Goal: Navigation & Orientation: Find specific page/section

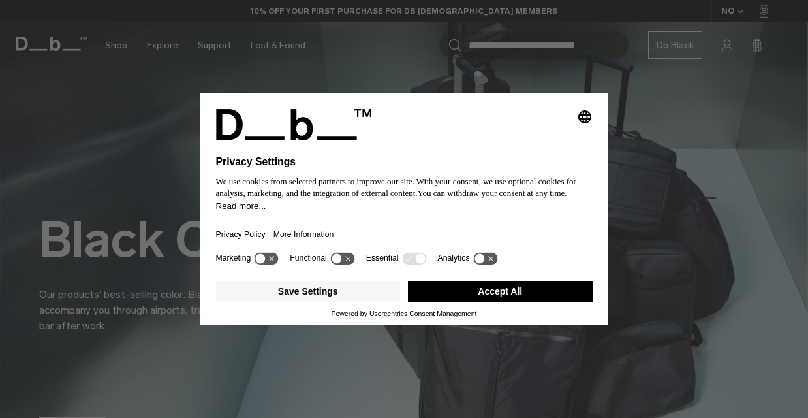
click at [484, 292] on button "Accept All" at bounding box center [500, 291] width 185 height 21
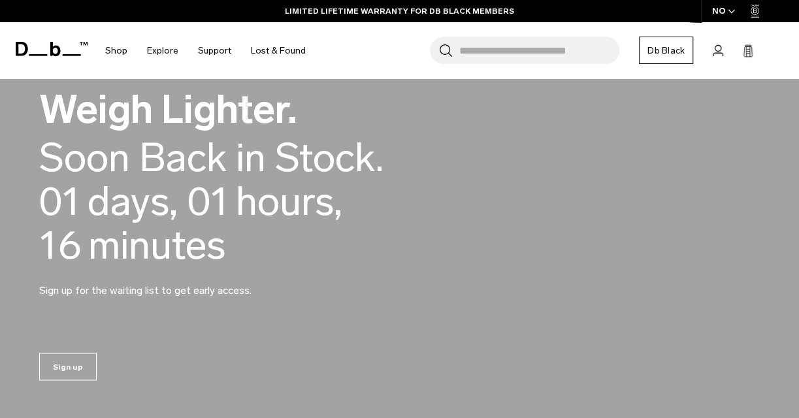
scroll to position [914, 0]
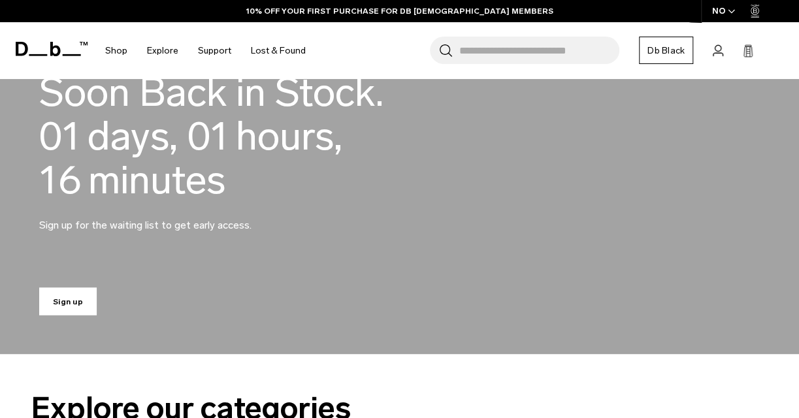
click at [65, 309] on link "Sign up" at bounding box center [67, 300] width 57 height 27
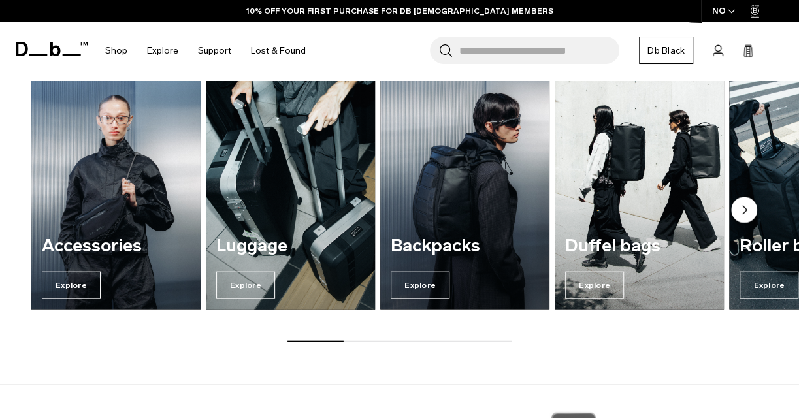
scroll to position [1306, 0]
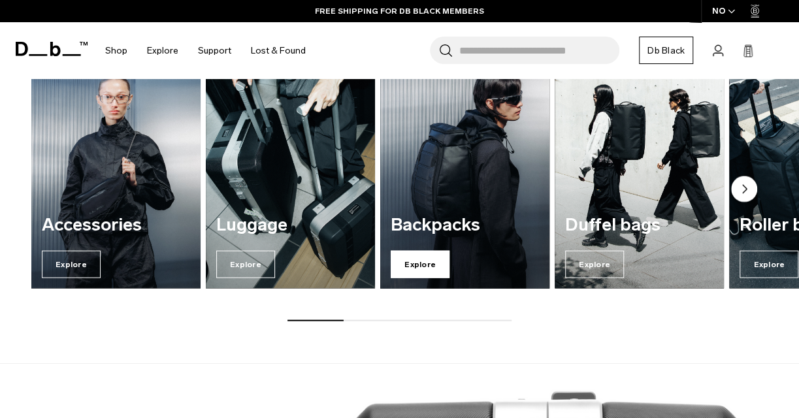
click at [417, 261] on span "Explore" at bounding box center [419, 264] width 59 height 27
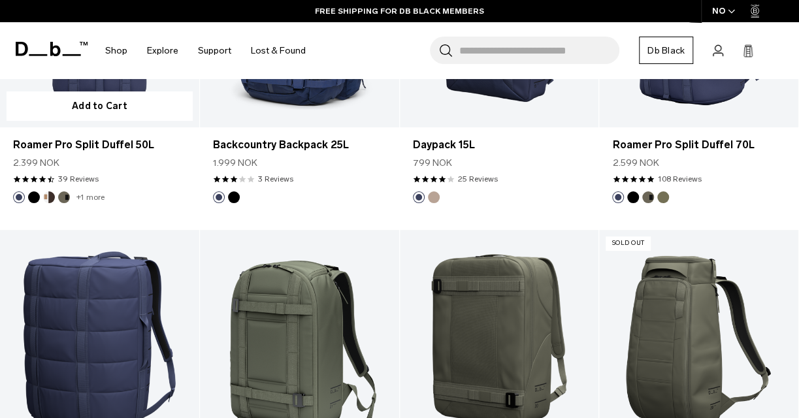
scroll to position [2481, 0]
